Goal: Transaction & Acquisition: Obtain resource

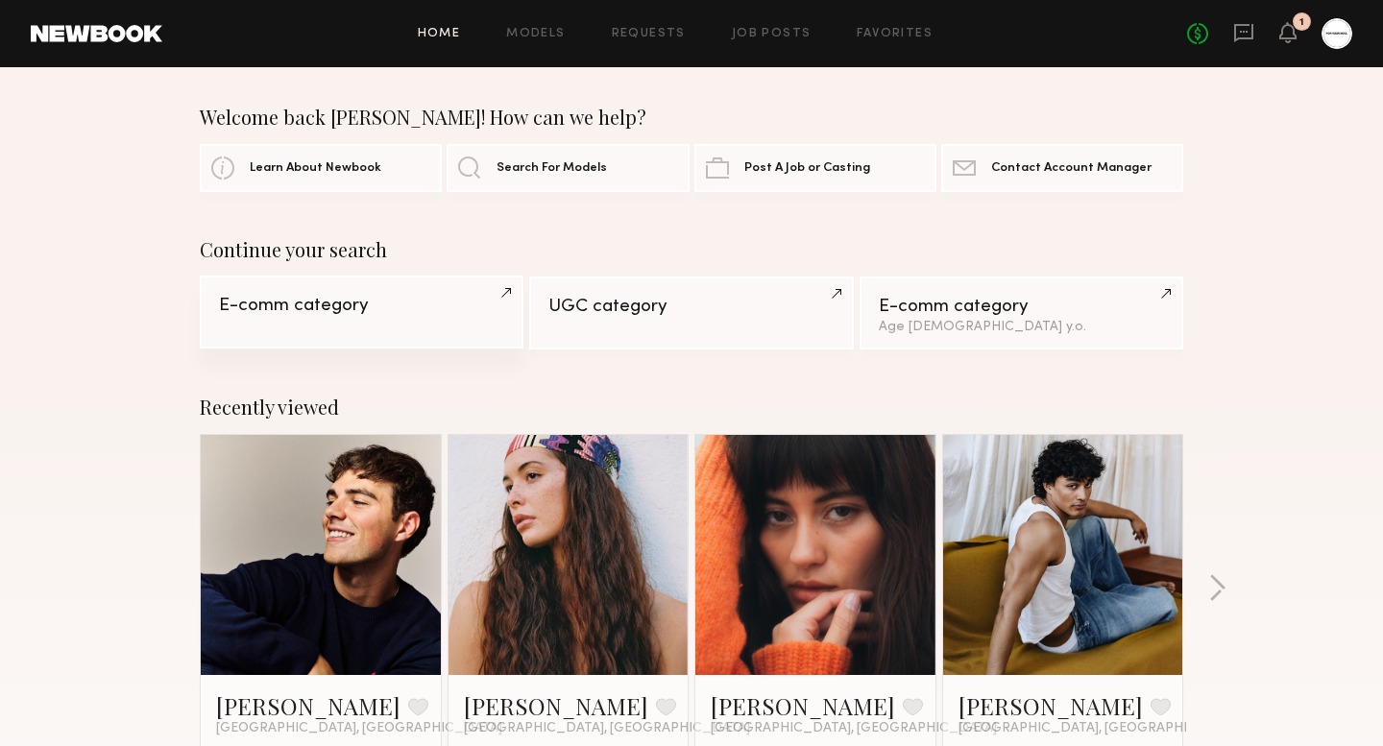
click at [375, 310] on div "E-comm category" at bounding box center [361, 306] width 285 height 18
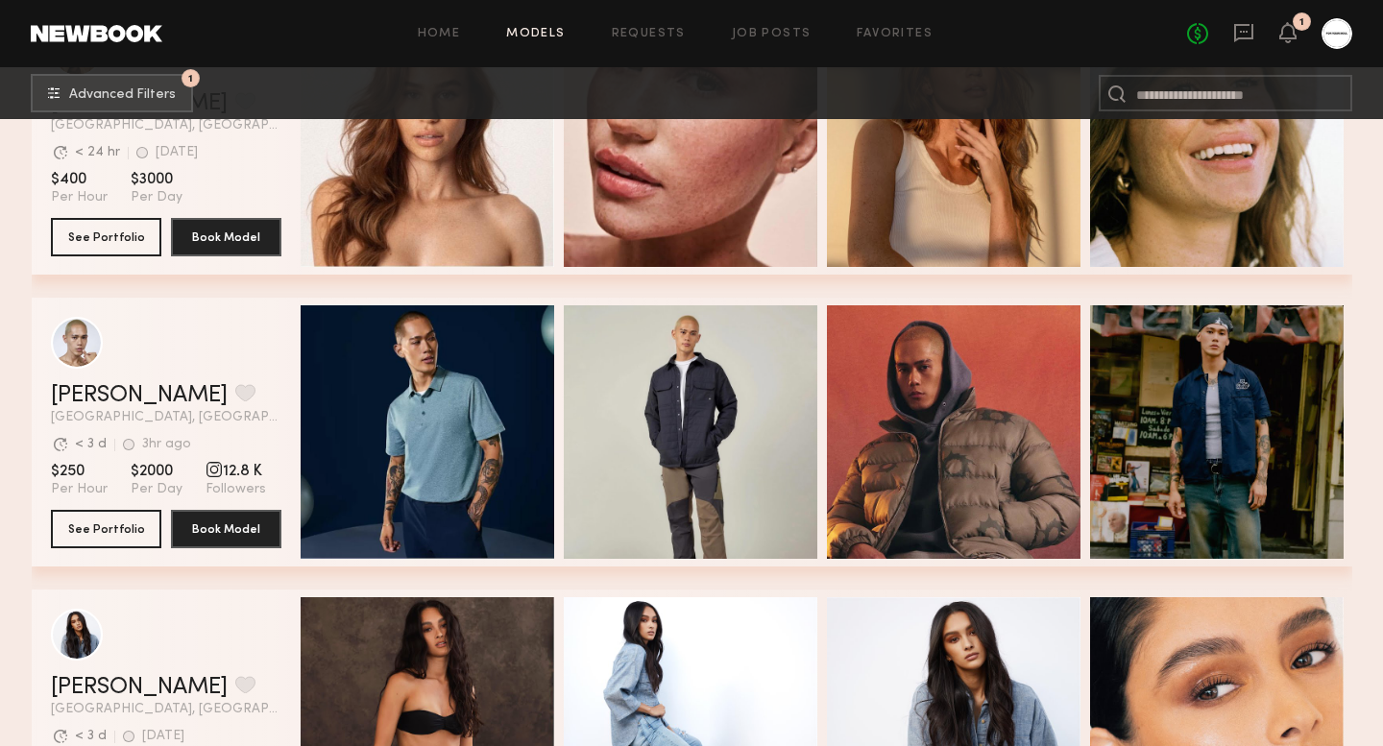
scroll to position [1134, 0]
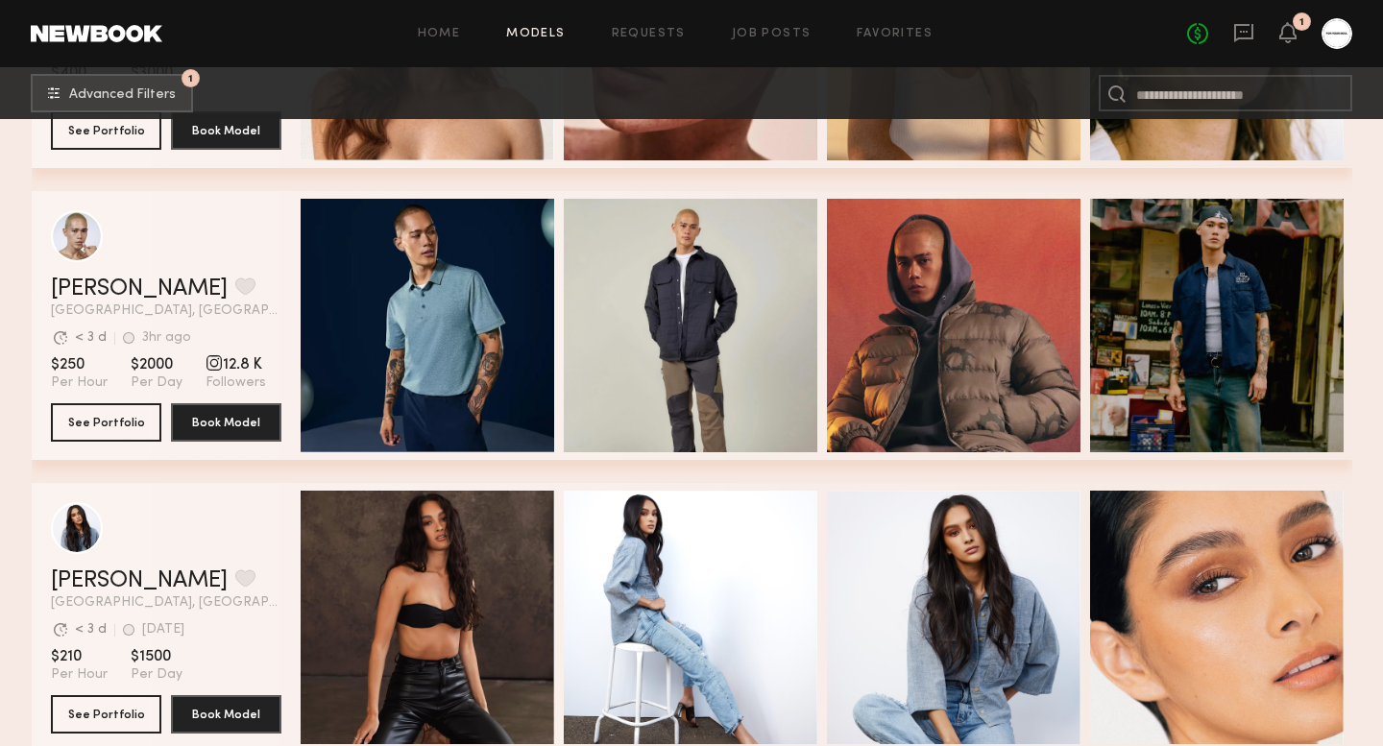
click at [206, 362] on div "grid" at bounding box center [214, 363] width 17 height 17
click at [94, 421] on button "See Portfolio" at bounding box center [106, 422] width 110 height 38
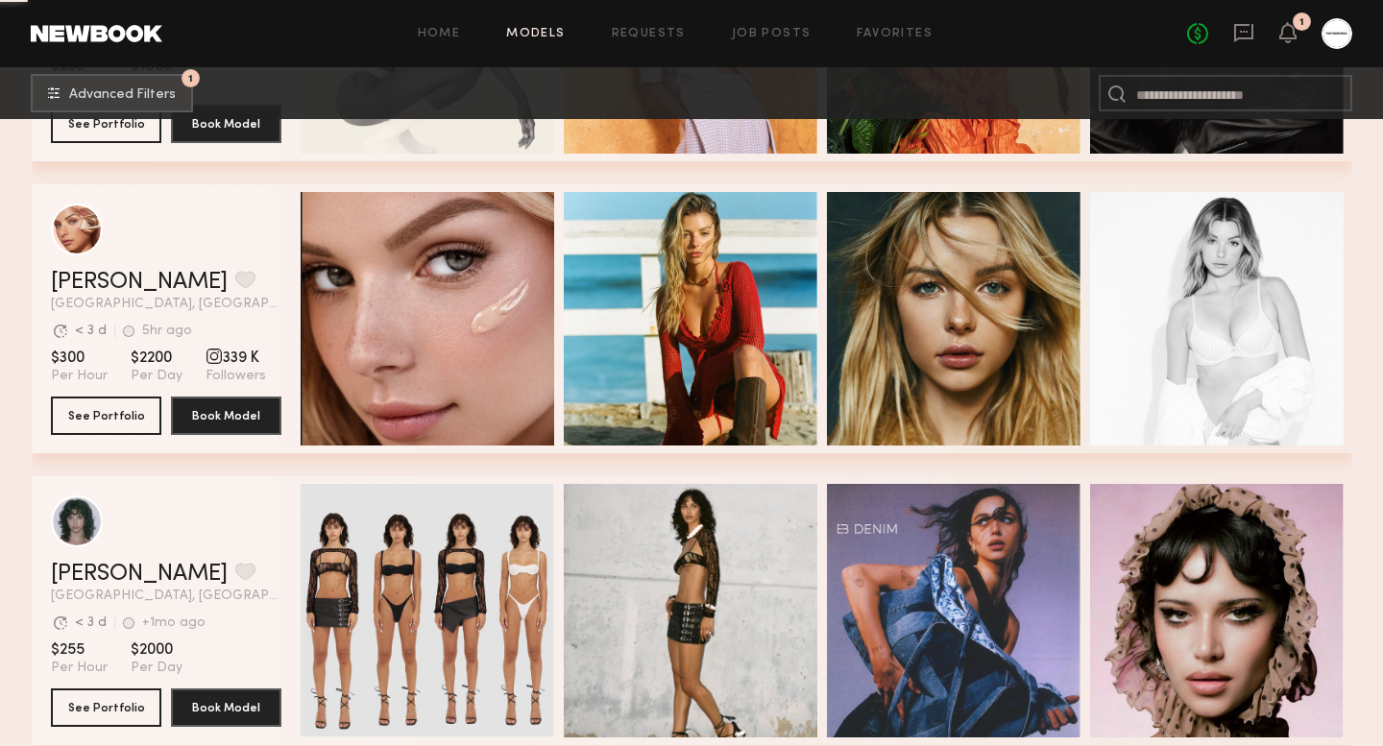
scroll to position [6137, 0]
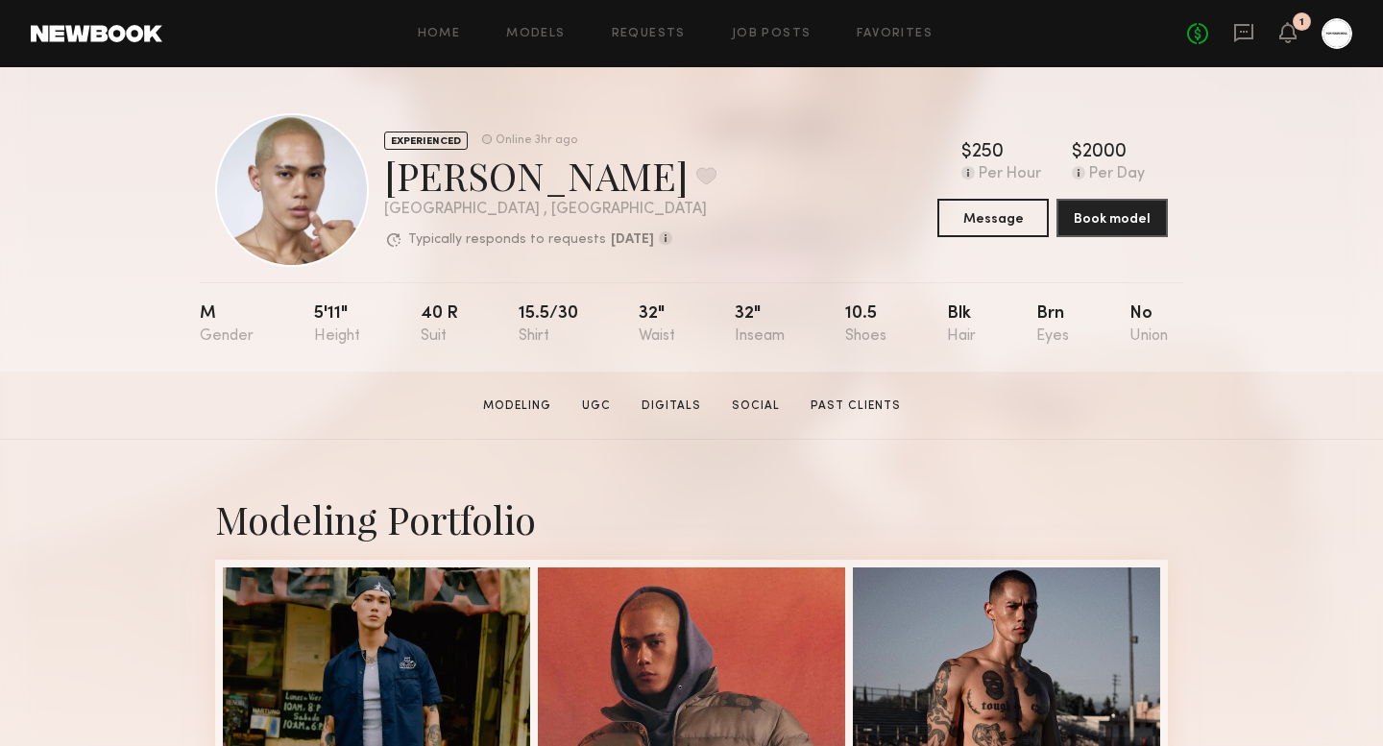
click at [768, 396] on section "Modeling UGC Digitals Social Past Clients" at bounding box center [692, 405] width 433 height 19
click at [758, 408] on link "Social" at bounding box center [755, 406] width 63 height 17
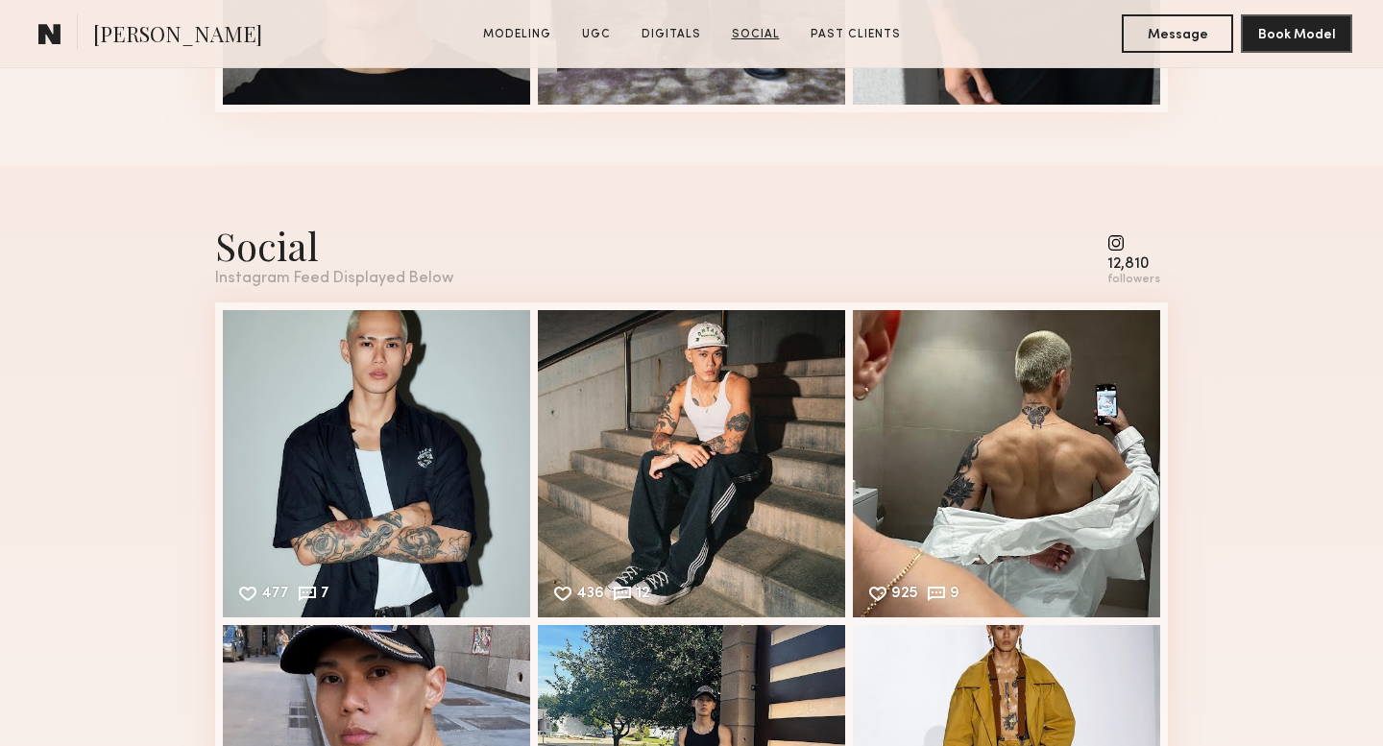
scroll to position [3577, 0]
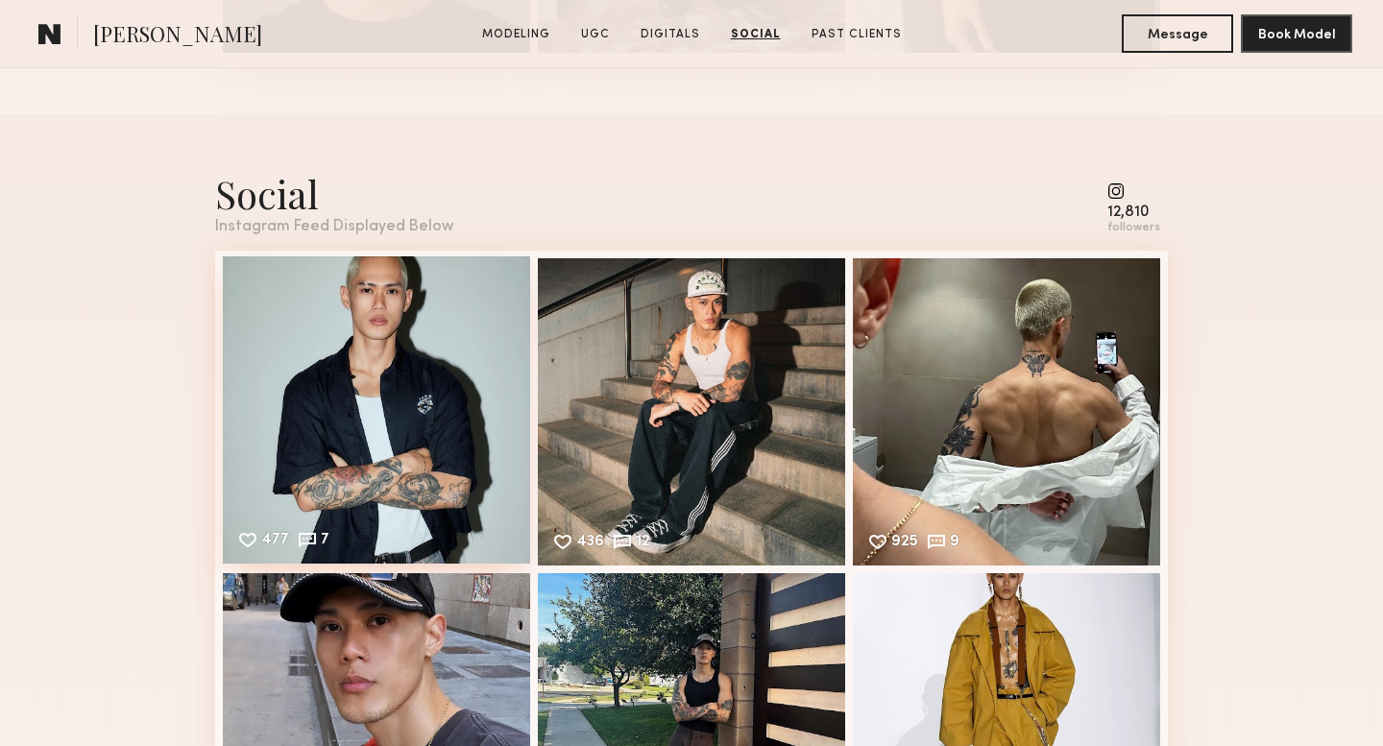
click at [383, 402] on div "477 7 Likes & comments displayed to show model’s engagement" at bounding box center [376, 410] width 307 height 307
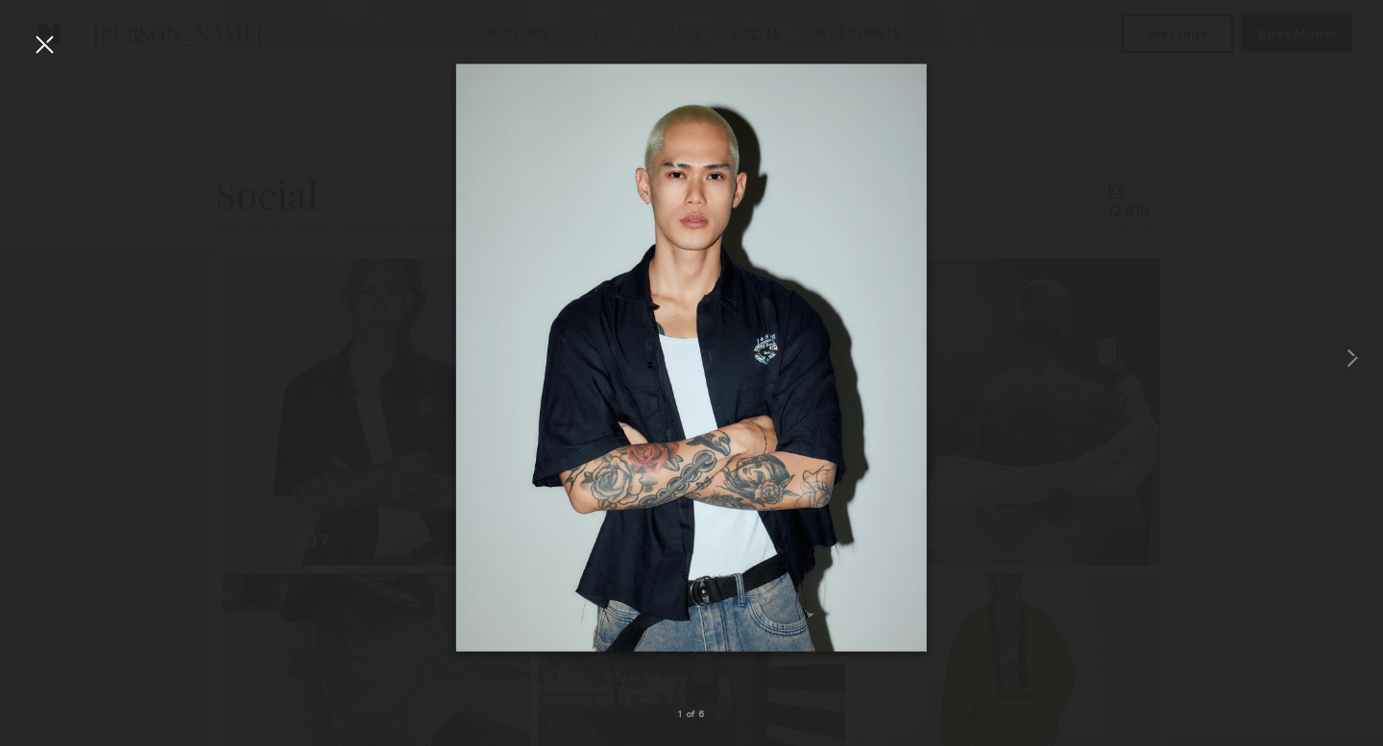
click at [783, 250] on img at bounding box center [691, 357] width 471 height 589
click at [1050, 258] on div at bounding box center [691, 358] width 1383 height 654
click at [46, 46] on div at bounding box center [44, 44] width 31 height 31
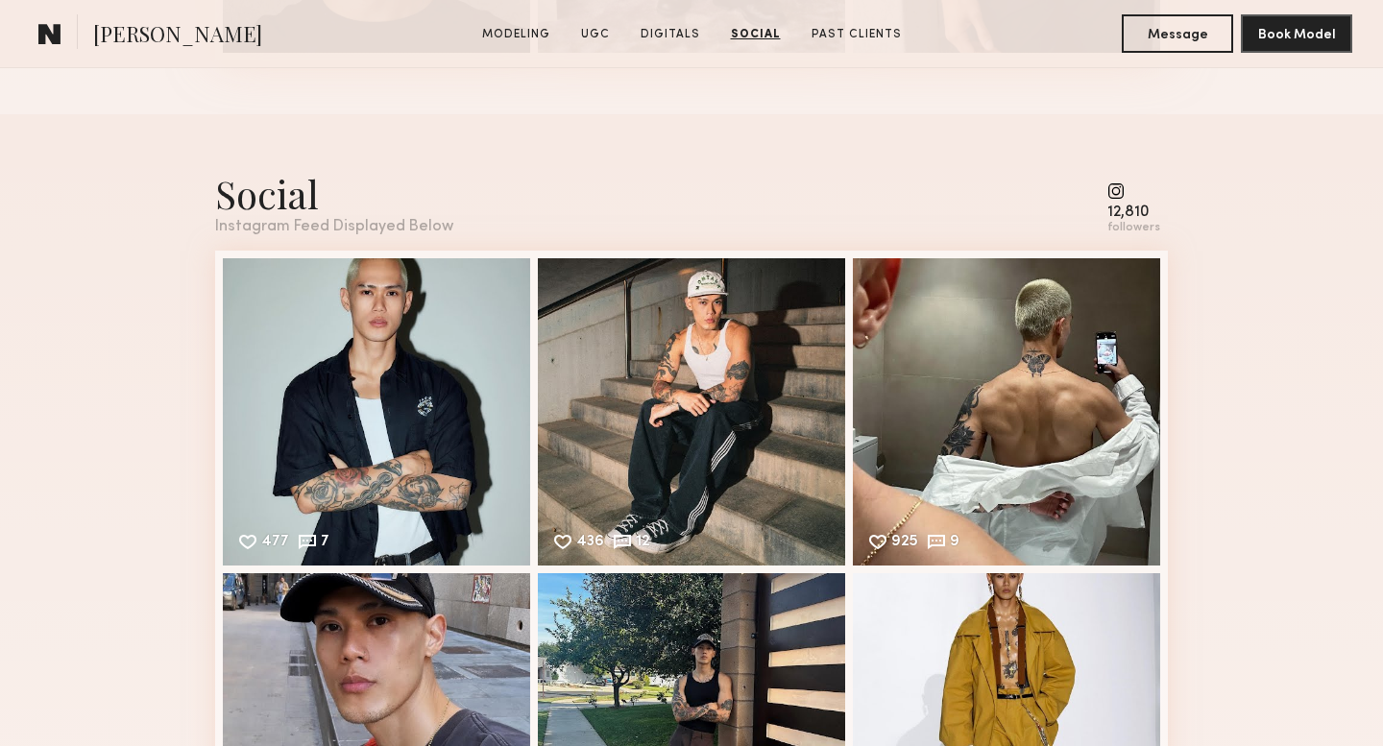
click at [1124, 195] on common-icon at bounding box center [1134, 191] width 53 height 17
click at [1118, 183] on common-icon at bounding box center [1134, 191] width 53 height 17
click at [1128, 208] on div "12,810" at bounding box center [1134, 213] width 53 height 14
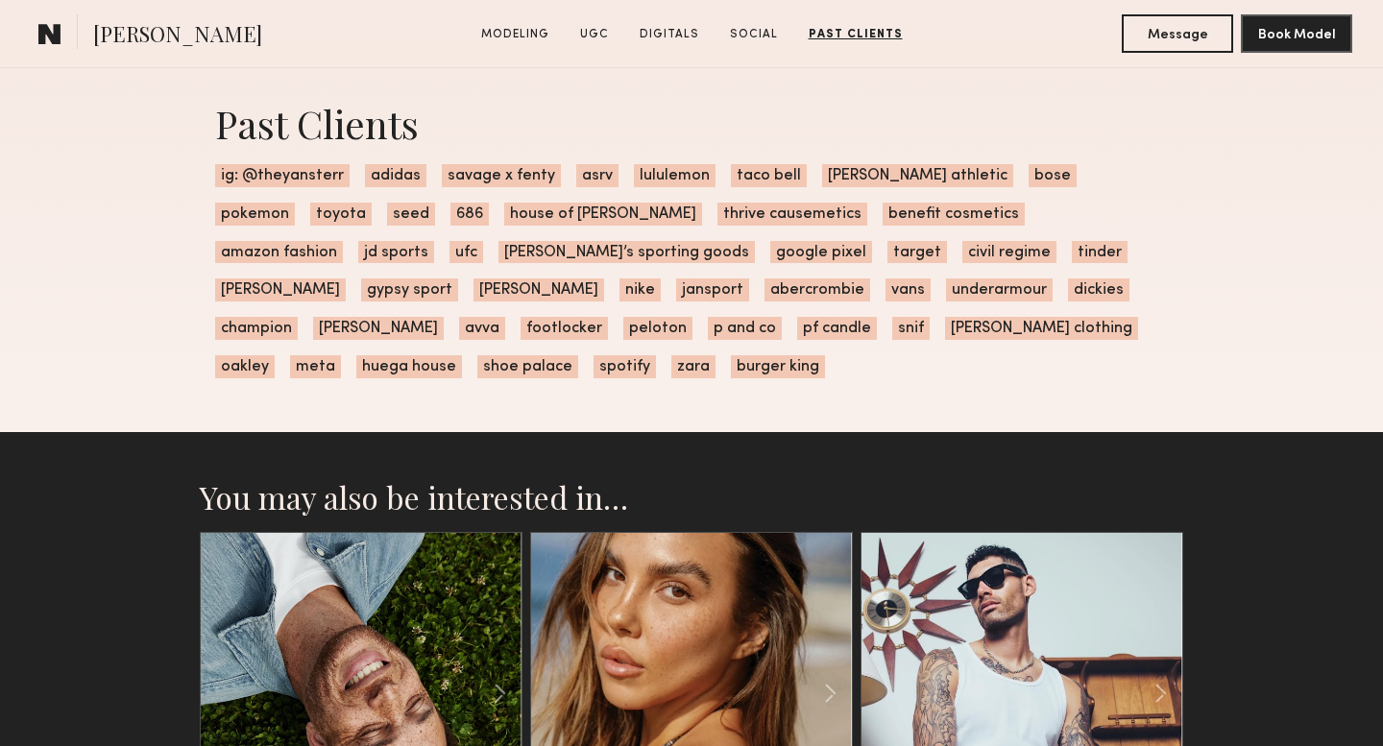
scroll to position [4532, 0]
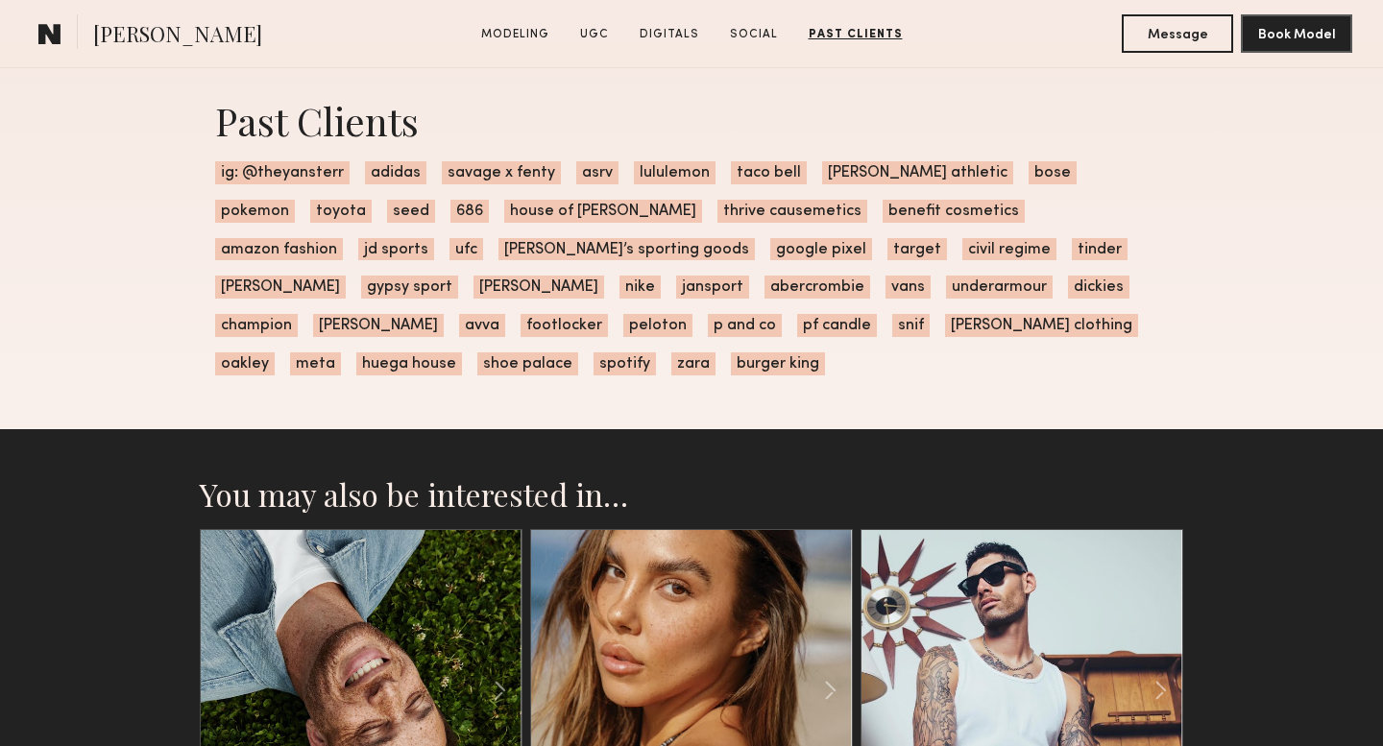
click at [309, 179] on span "ig: @theyansterr" at bounding box center [282, 172] width 135 height 23
copy span "theyansterr"
drag, startPoint x: 255, startPoint y: 170, endPoint x: 336, endPoint y: 174, distance: 81.8
click at [336, 174] on span "ig: @theyansterr" at bounding box center [282, 172] width 135 height 23
click at [1084, 386] on div "Past Clients ig: @theyansterr adidas savage x fenty asrv lululemon taco bell ru…" at bounding box center [692, 235] width 984 height 388
